Goal: Check status

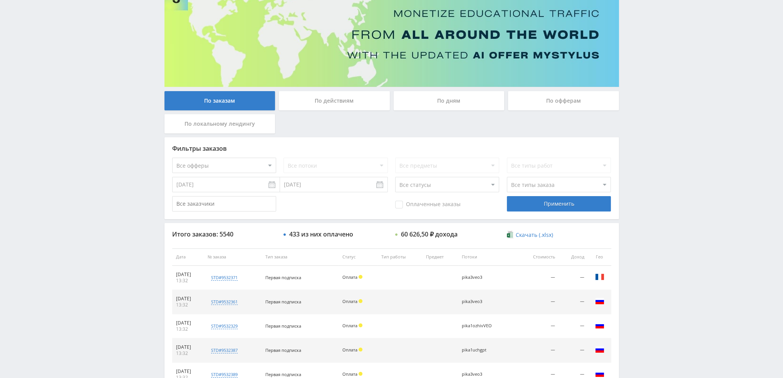
scroll to position [35, 0]
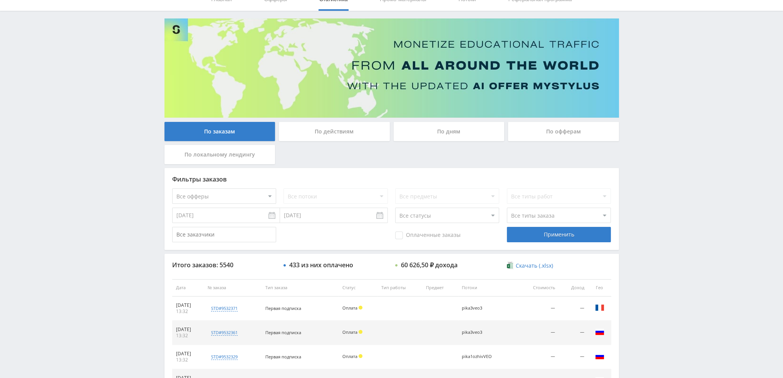
click at [451, 131] on div "По дням" at bounding box center [448, 131] width 111 height 19
click at [0, 0] on input "По дням" at bounding box center [0, 0] width 0 height 0
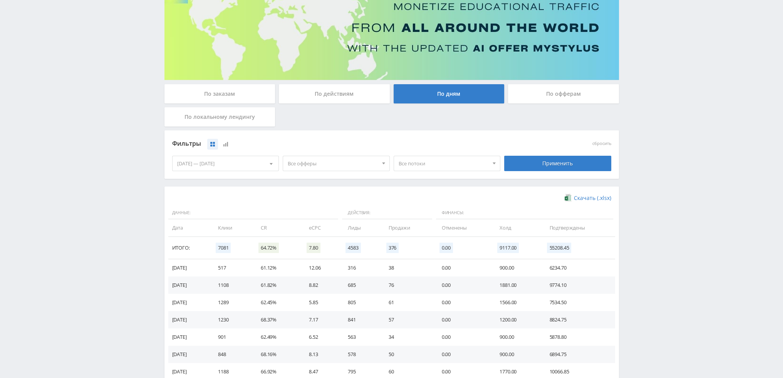
scroll to position [0, 0]
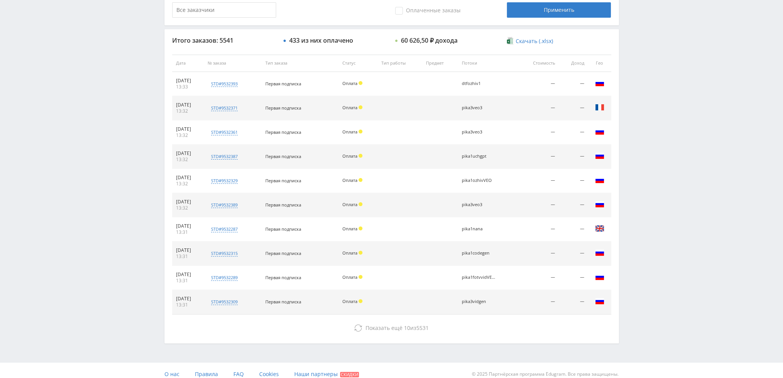
scroll to position [266, 0]
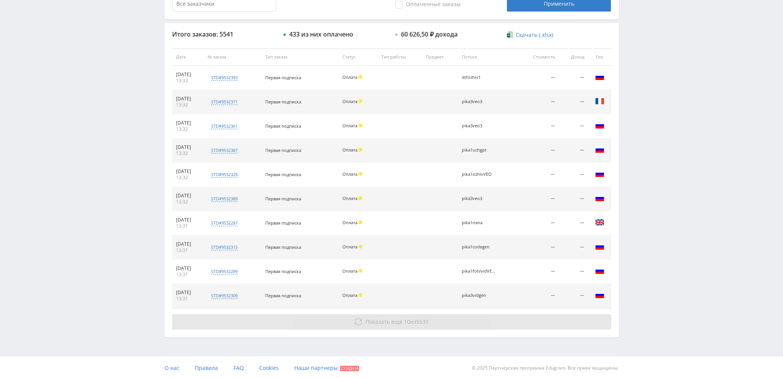
click at [358, 316] on button "Показать ещё 10 из 5531" at bounding box center [391, 322] width 439 height 15
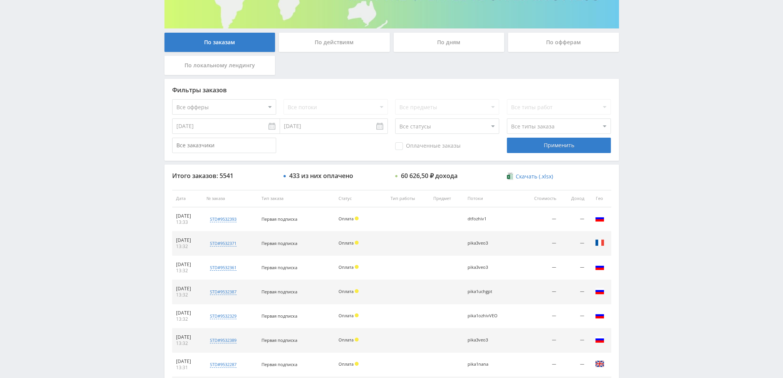
scroll to position [0, 0]
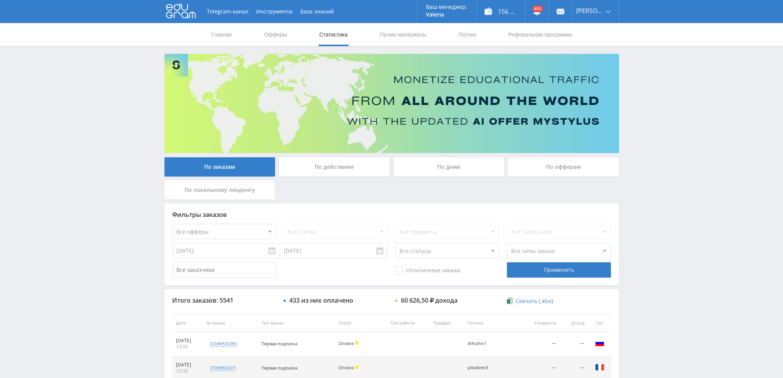
click at [435, 164] on div "По дням" at bounding box center [448, 166] width 111 height 19
click at [0, 0] on input "По дням" at bounding box center [0, 0] width 0 height 0
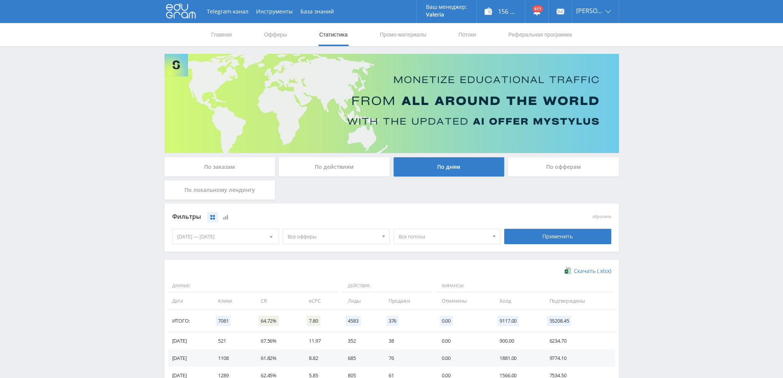
click at [318, 238] on span "Все офферы" at bounding box center [333, 236] width 90 height 15
click at [308, 283] on button "Кампус AI" at bounding box center [336, 283] width 106 height 11
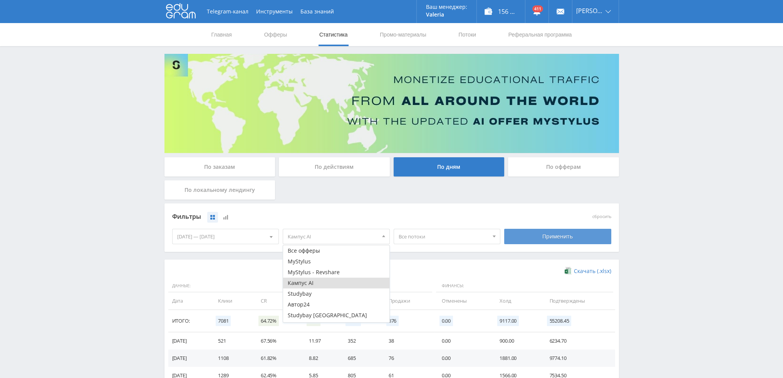
click at [532, 241] on div "Применить" at bounding box center [557, 236] width 107 height 15
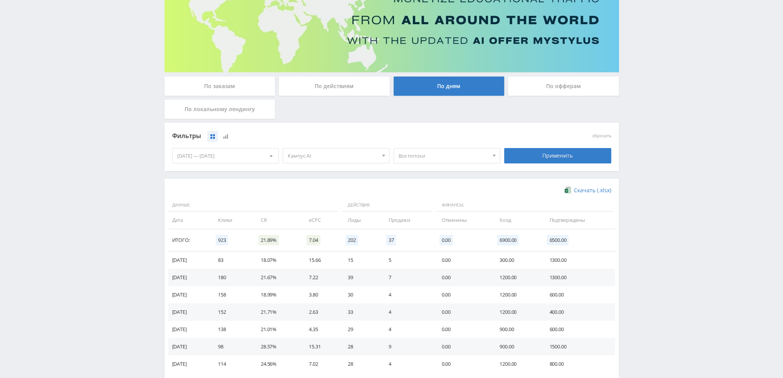
scroll to position [125, 0]
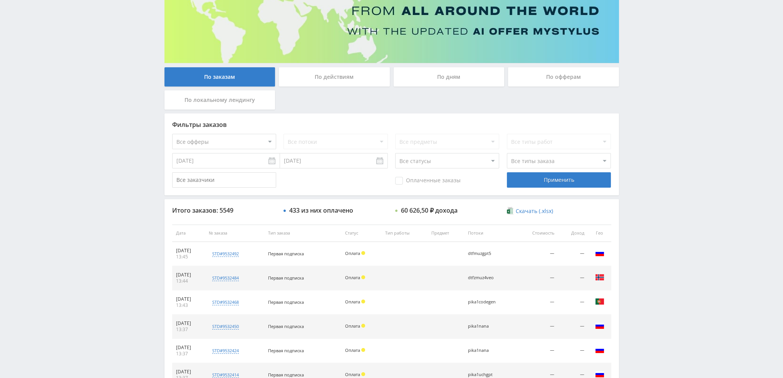
scroll to position [74, 0]
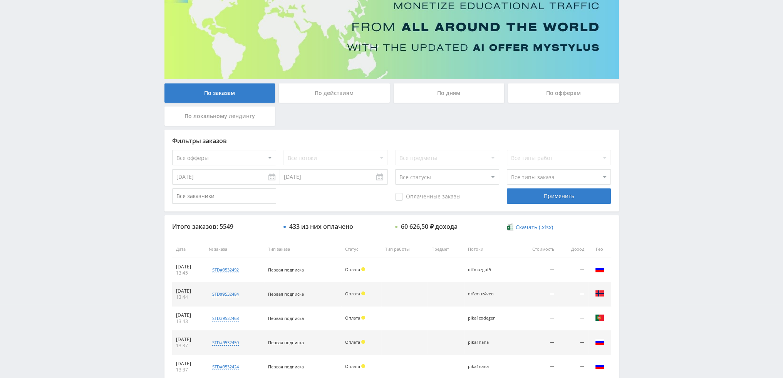
click at [438, 91] on div "По дням" at bounding box center [448, 93] width 111 height 19
click at [0, 0] on input "По дням" at bounding box center [0, 0] width 0 height 0
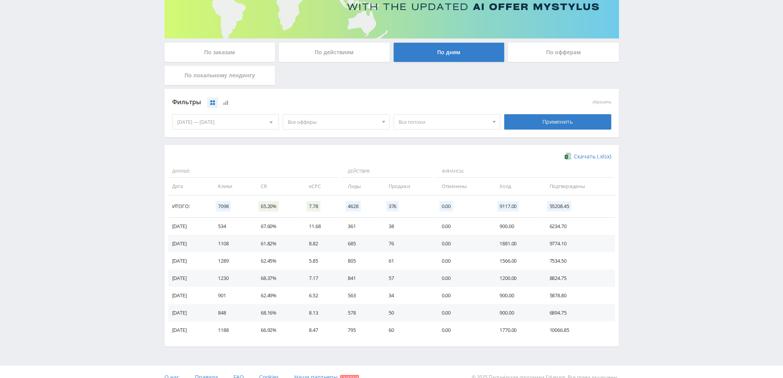
scroll to position [116, 0]
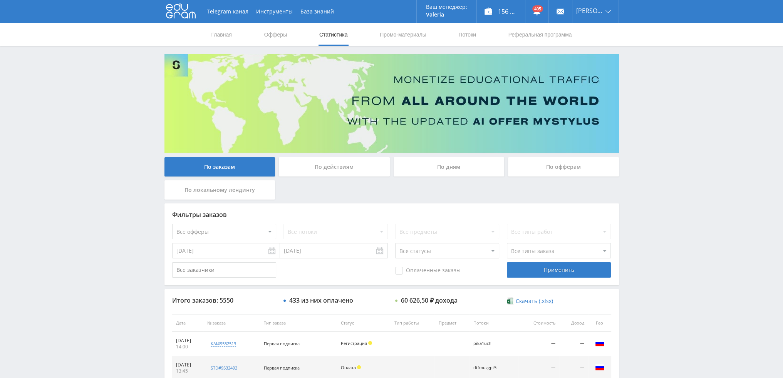
click at [448, 170] on div "По дням" at bounding box center [448, 166] width 111 height 19
click at [0, 0] on input "По дням" at bounding box center [0, 0] width 0 height 0
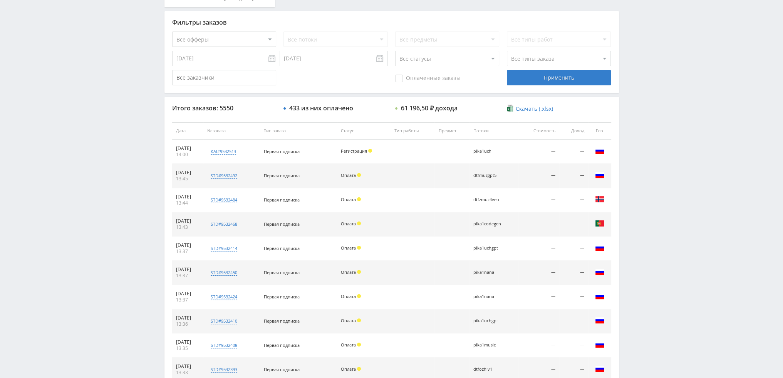
scroll to position [39, 0]
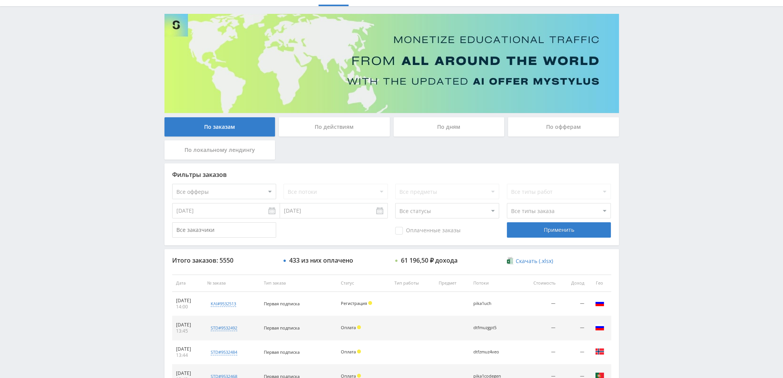
scroll to position [39, 0]
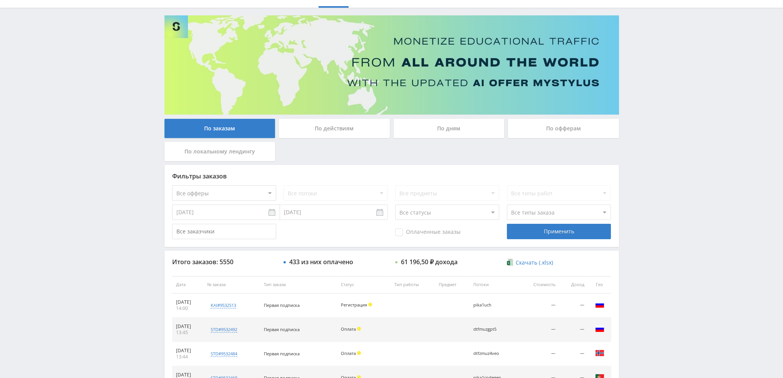
click at [469, 129] on div "По дням" at bounding box center [448, 128] width 111 height 19
click at [0, 0] on input "По дням" at bounding box center [0, 0] width 0 height 0
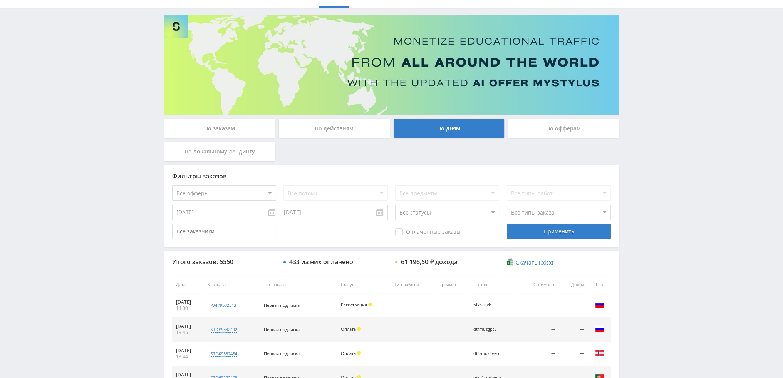
scroll to position [0, 0]
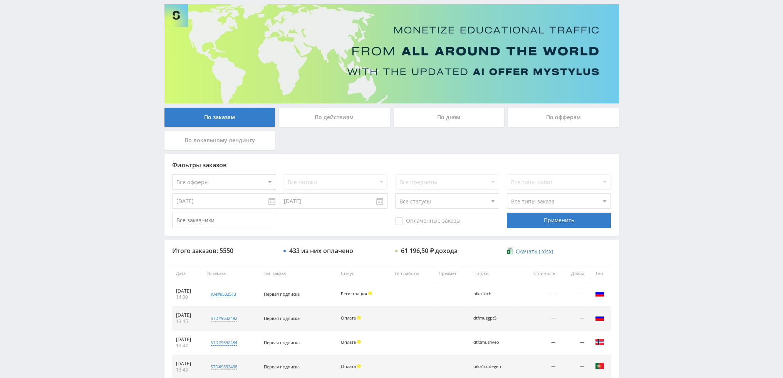
scroll to position [35, 0]
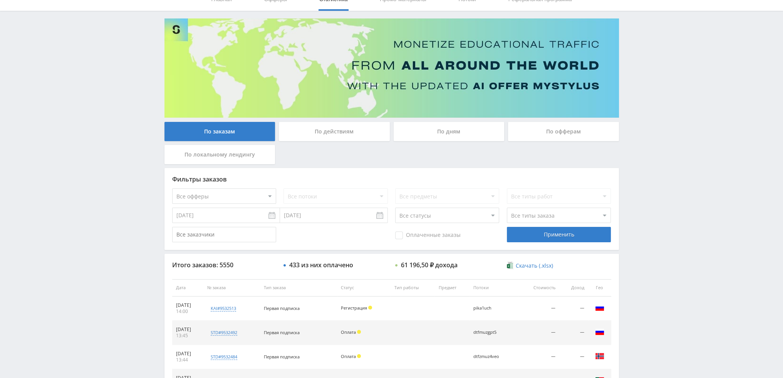
click at [434, 123] on div "По дням" at bounding box center [448, 131] width 111 height 19
click at [0, 0] on input "По дням" at bounding box center [0, 0] width 0 height 0
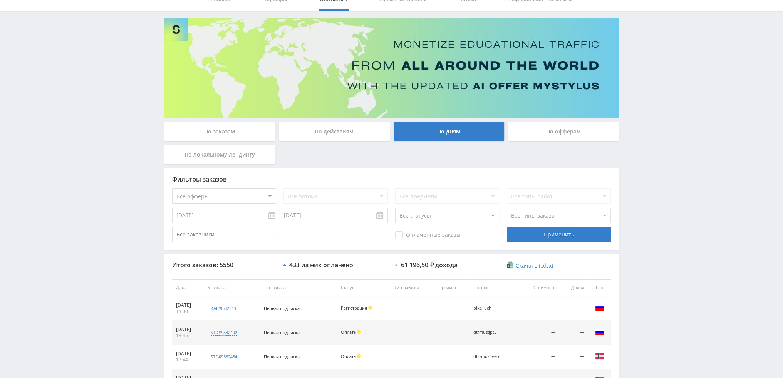
scroll to position [0, 0]
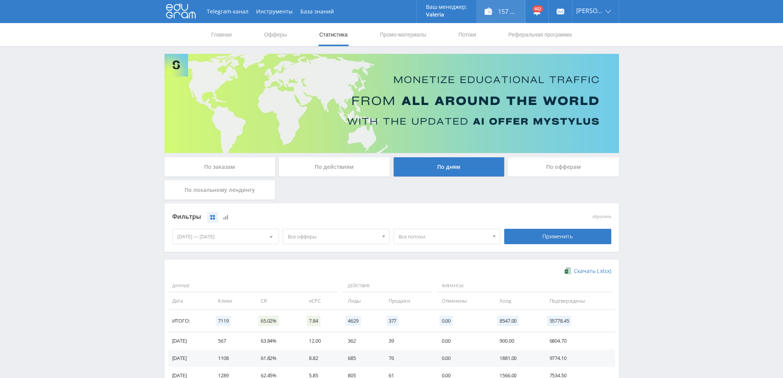
click at [509, 13] on div "157 400,00 ₽" at bounding box center [501, 11] width 48 height 23
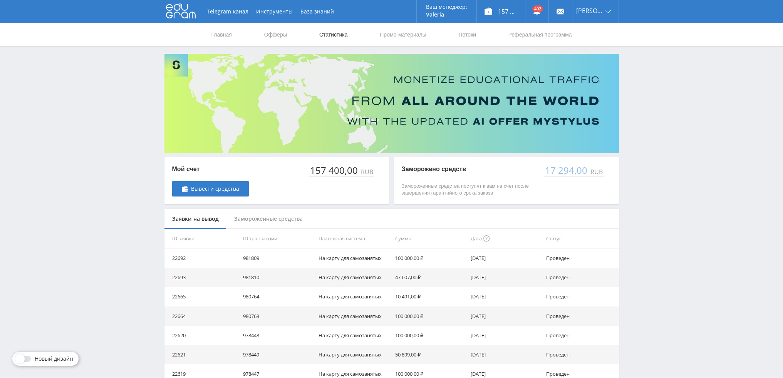
click at [323, 33] on link "Статистика" at bounding box center [333, 34] width 30 height 23
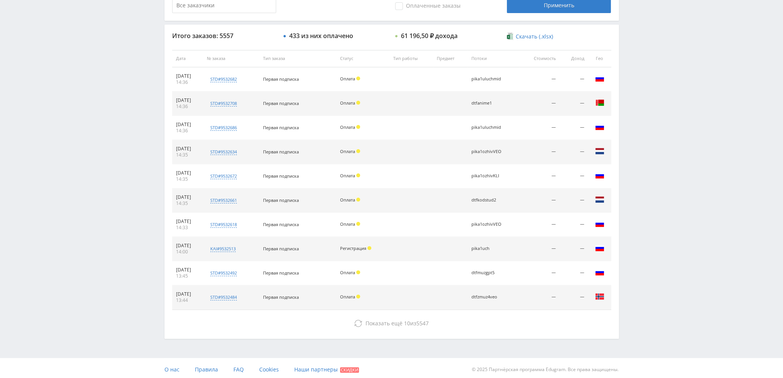
scroll to position [266, 0]
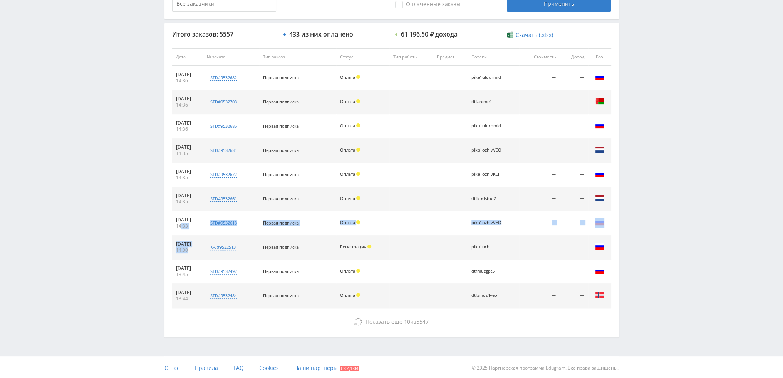
drag, startPoint x: 195, startPoint y: 248, endPoint x: 181, endPoint y: 224, distance: 27.3
click at [181, 224] on tbody "18.09.2025 14:36 std#9532682 Заказчик 291723458 Первая подписка Оплата pika1ulu…" at bounding box center [391, 187] width 439 height 243
click at [183, 231] on td "18.09.2025 14:33" at bounding box center [187, 223] width 31 height 24
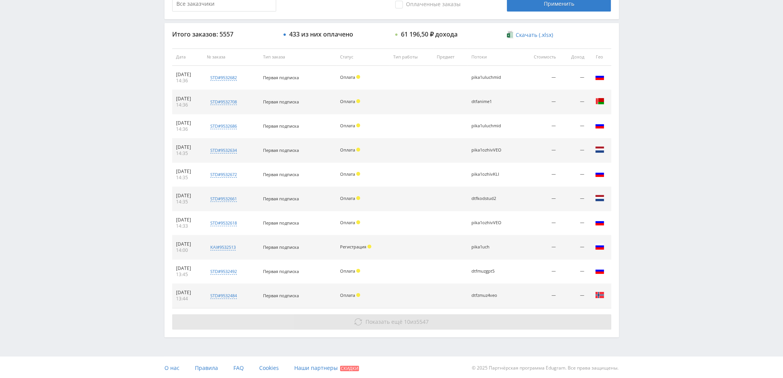
click at [329, 324] on button "Показать ещё 10 из 5547" at bounding box center [391, 322] width 439 height 15
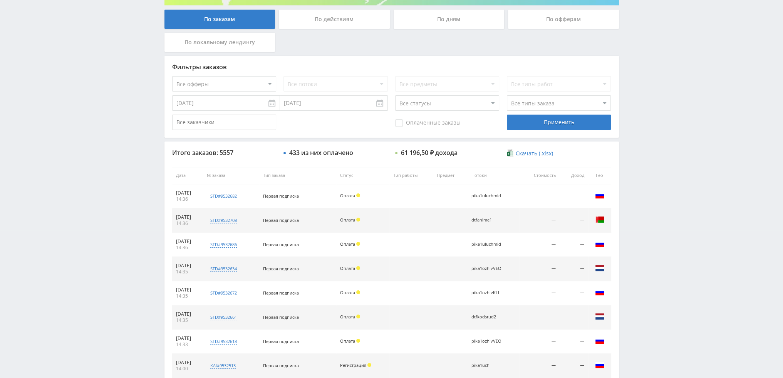
scroll to position [8, 0]
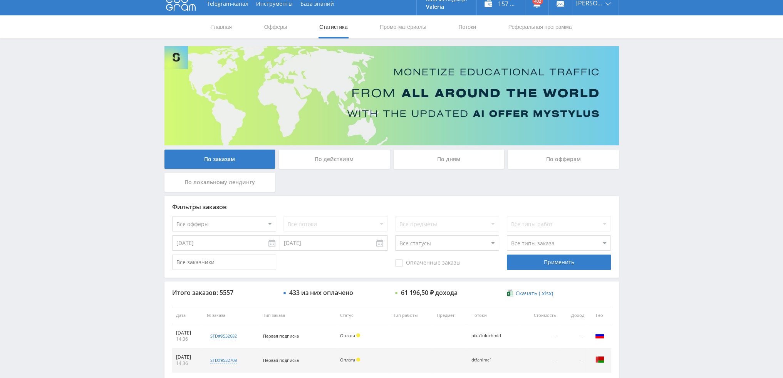
click at [473, 152] on div "По дням" at bounding box center [448, 159] width 111 height 19
click at [0, 0] on input "По дням" at bounding box center [0, 0] width 0 height 0
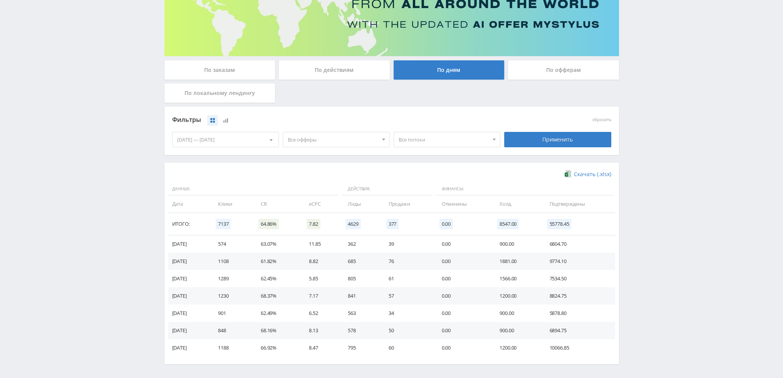
scroll to position [86, 0]
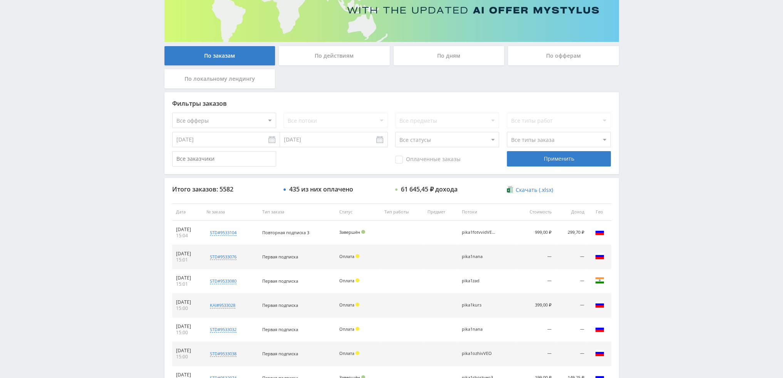
scroll to position [74, 0]
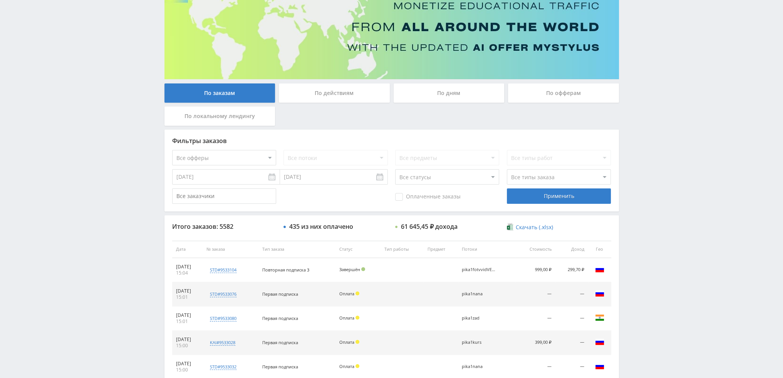
click at [427, 92] on div "По дням" at bounding box center [448, 93] width 111 height 19
click at [0, 0] on input "По дням" at bounding box center [0, 0] width 0 height 0
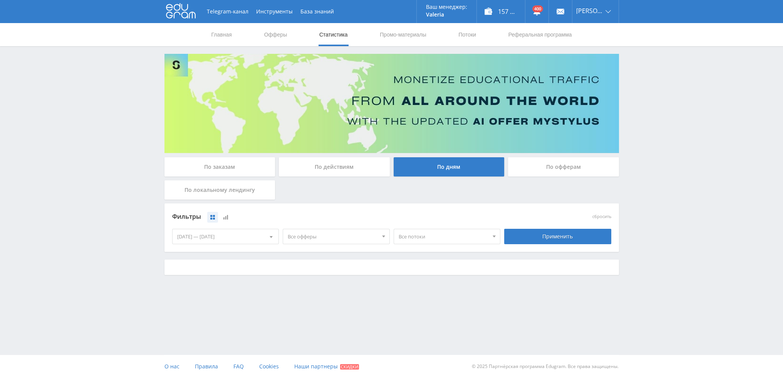
scroll to position [0, 0]
